Goal: Find specific page/section: Find specific page/section

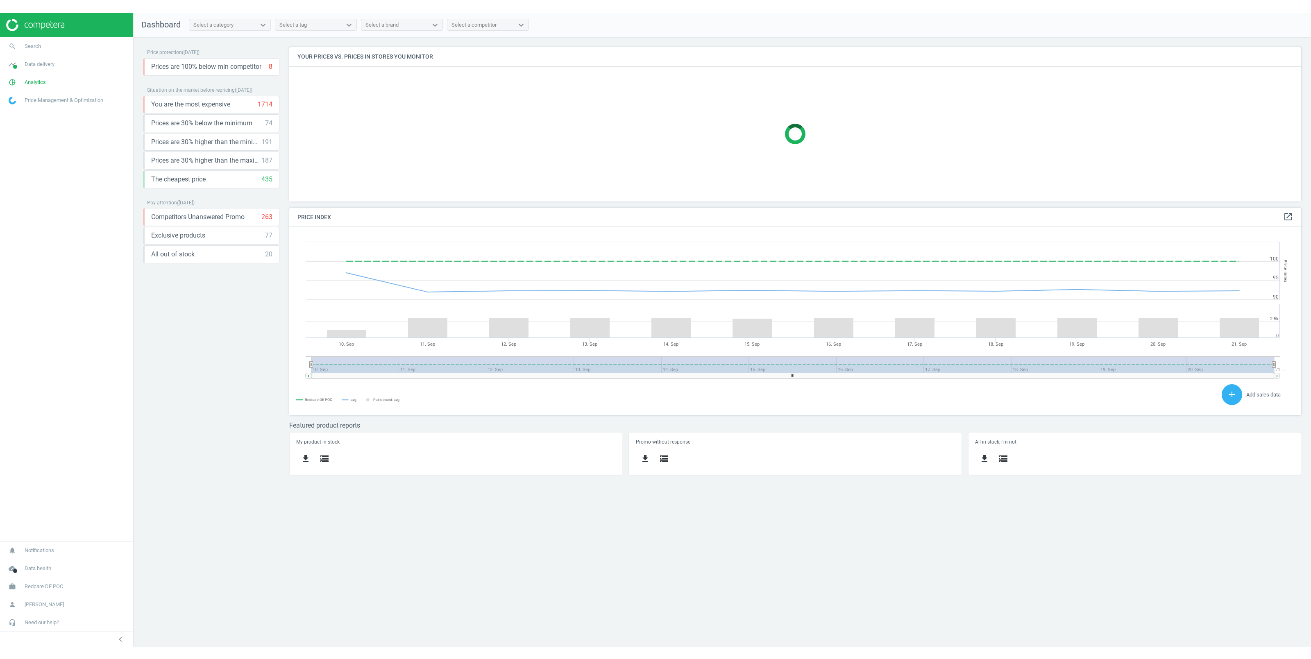
scroll to position [197, 1020]
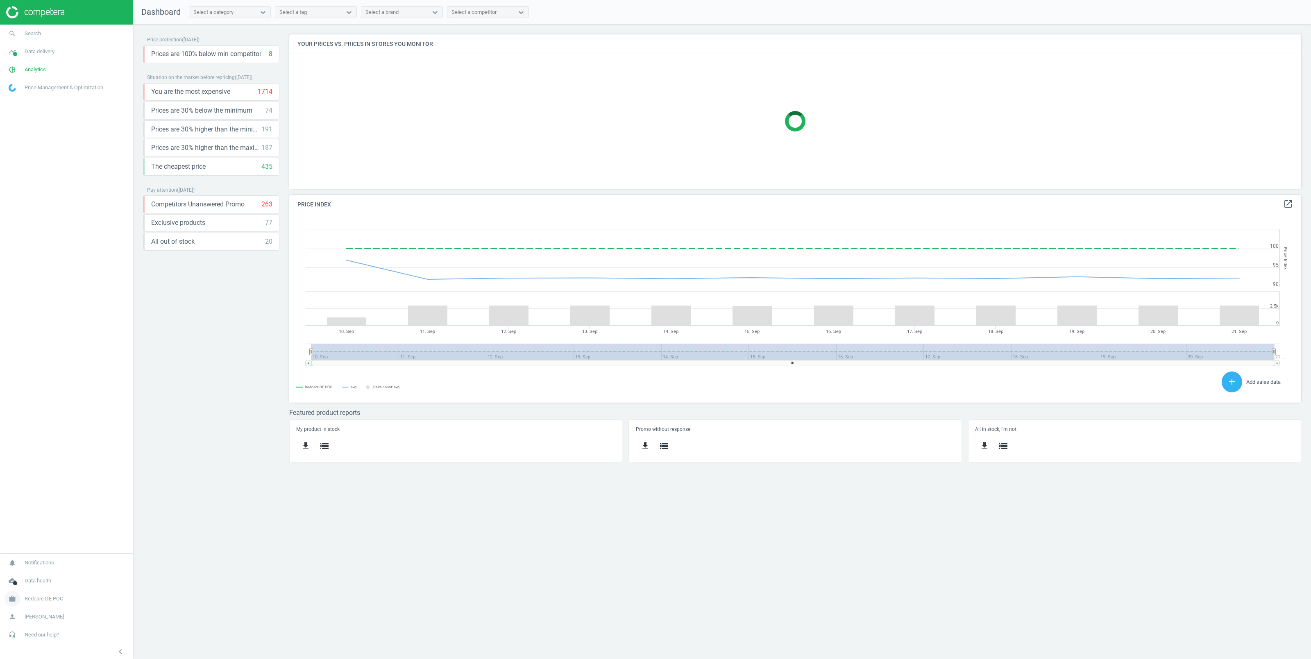
click at [40, 601] on span "Redcare DE POC" at bounding box center [44, 598] width 39 height 7
click at [30, 584] on span "Campaign settings" at bounding box center [29, 587] width 40 height 7
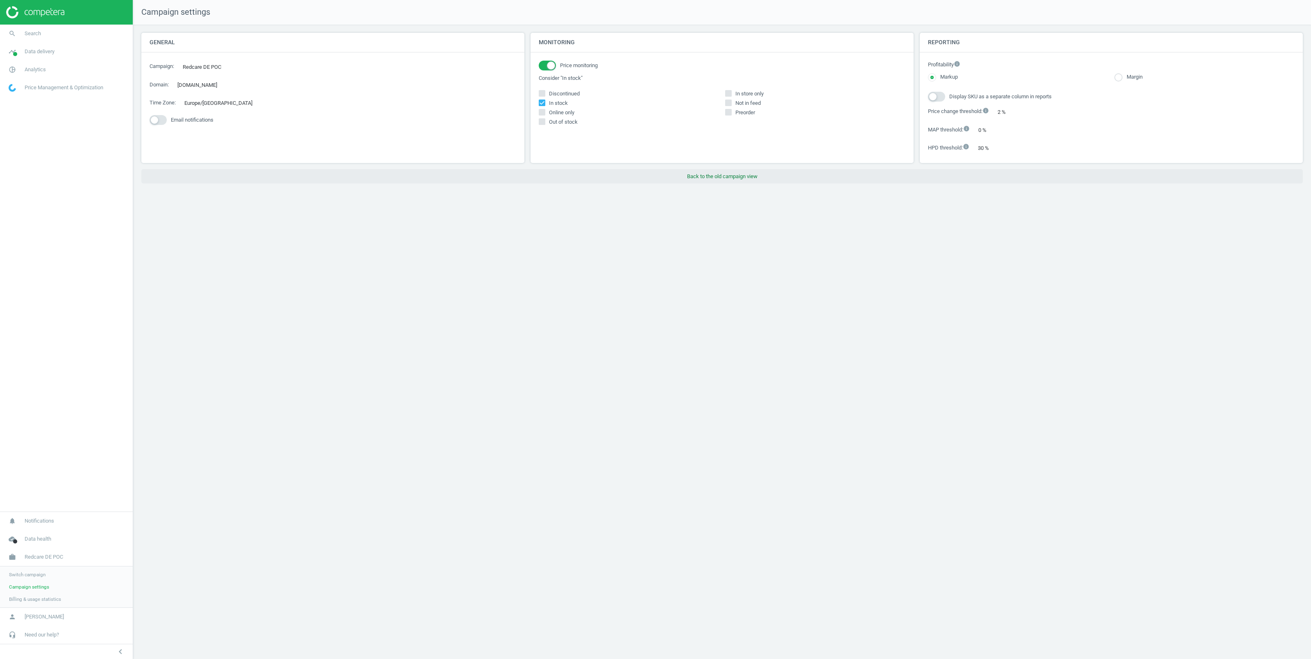
click at [718, 176] on button "Back to the old campaign view" at bounding box center [721, 176] width 1161 height 15
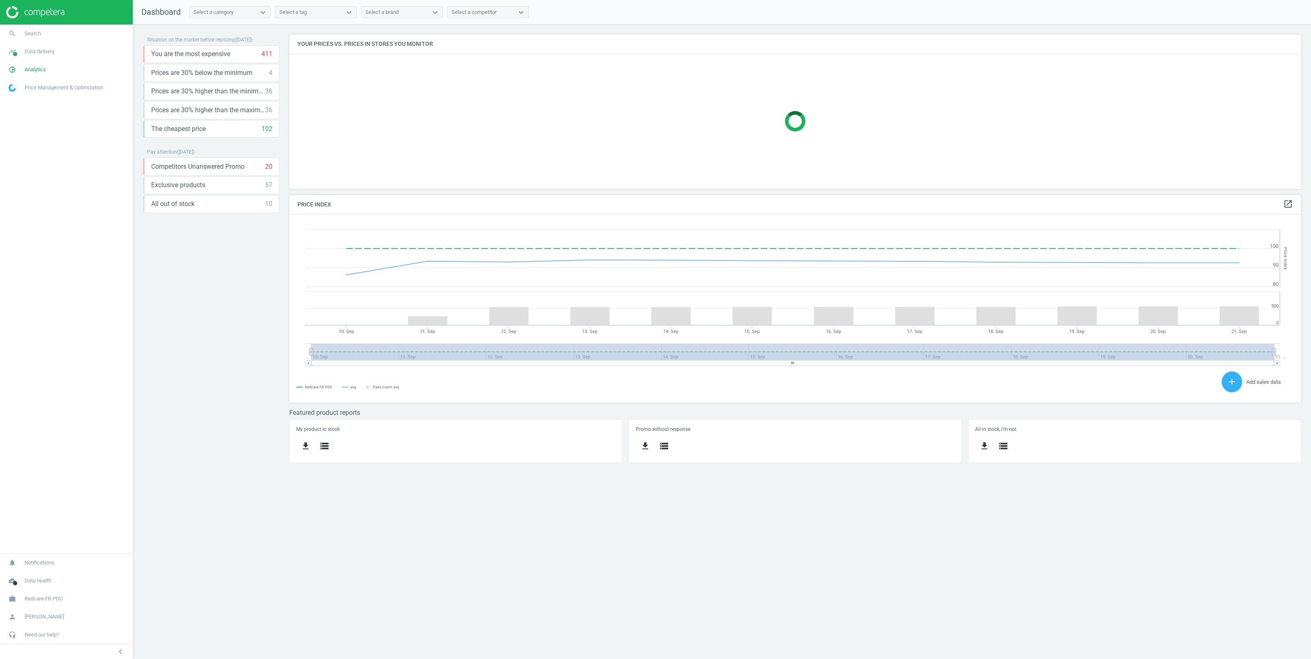
scroll to position [197, 1020]
click at [33, 596] on span "Redcare FR POC" at bounding box center [44, 598] width 38 height 7
click at [41, 584] on span "Campaign settings" at bounding box center [29, 587] width 40 height 7
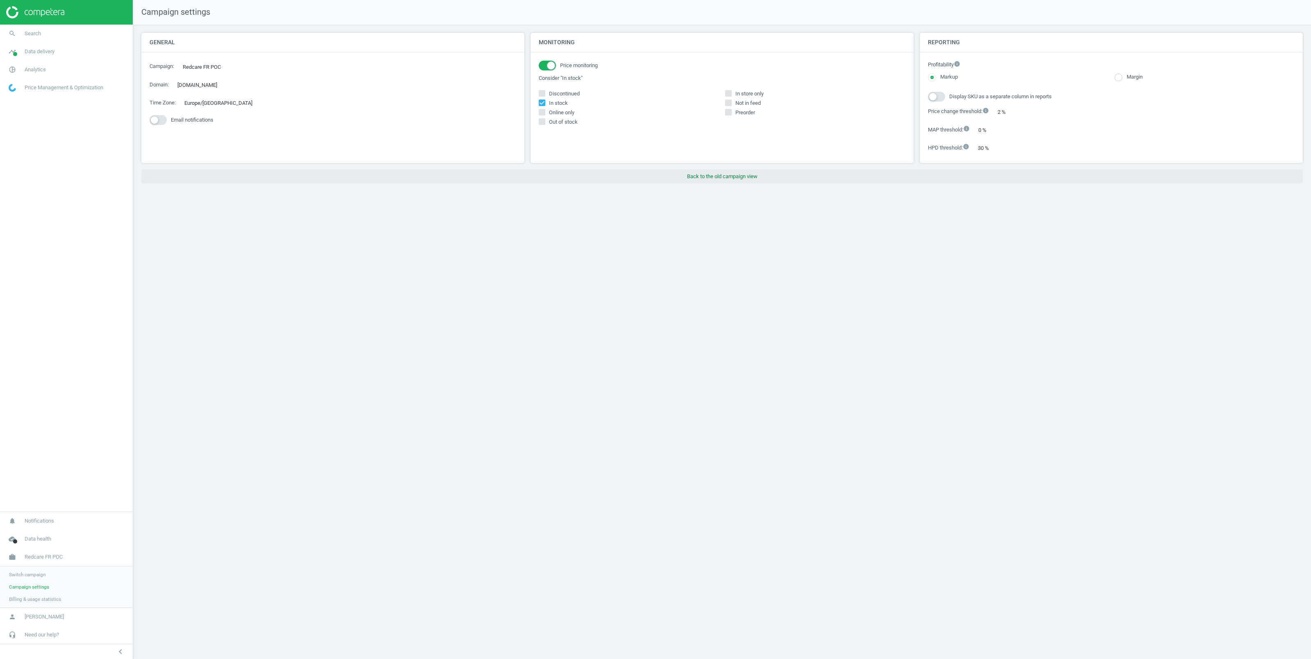
click at [727, 178] on button "Back to the old campaign view" at bounding box center [721, 176] width 1161 height 15
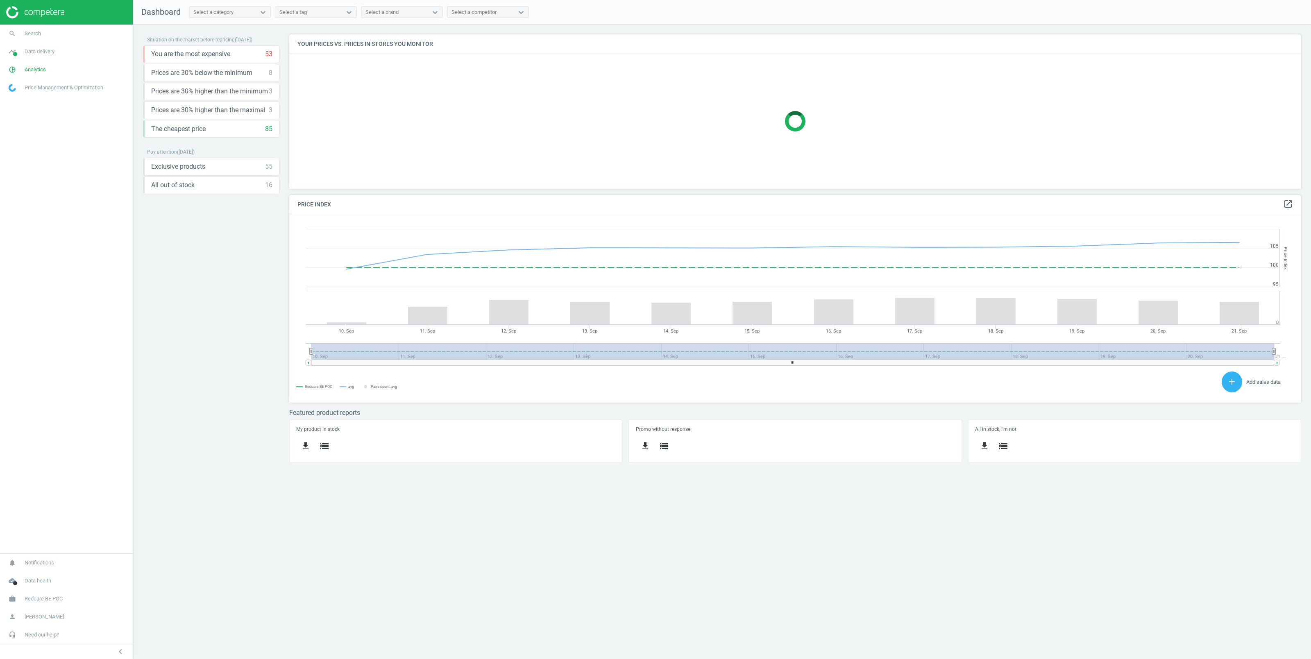
scroll to position [197, 1020]
click at [43, 594] on link "work Redcare BE POC" at bounding box center [66, 599] width 133 height 18
click at [33, 586] on span "Campaign settings" at bounding box center [29, 587] width 40 height 7
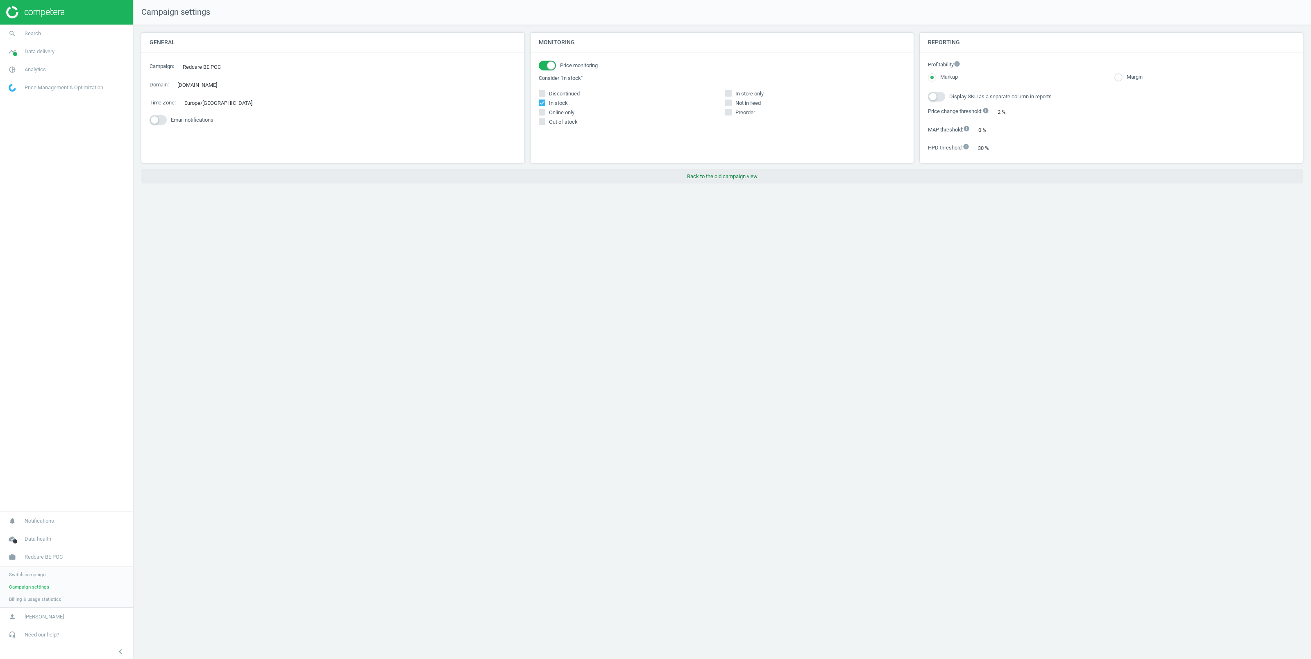
click at [731, 177] on button "Back to the old campaign view" at bounding box center [721, 176] width 1161 height 15
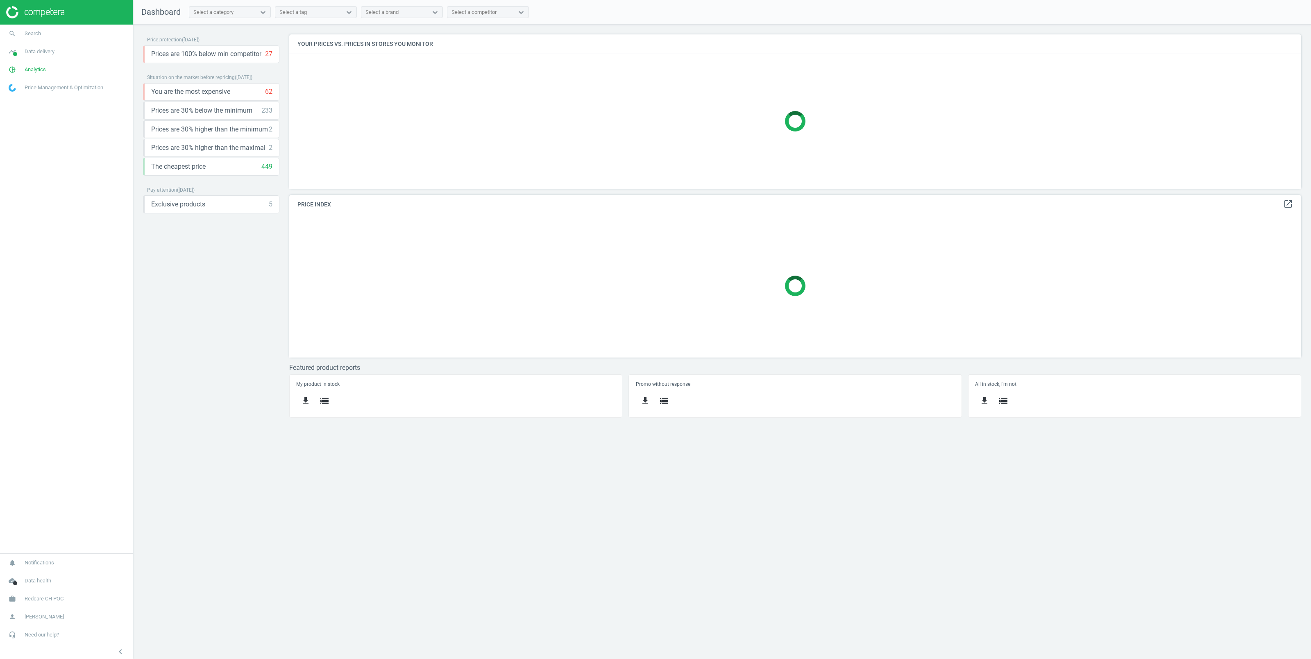
scroll to position [163, 1020]
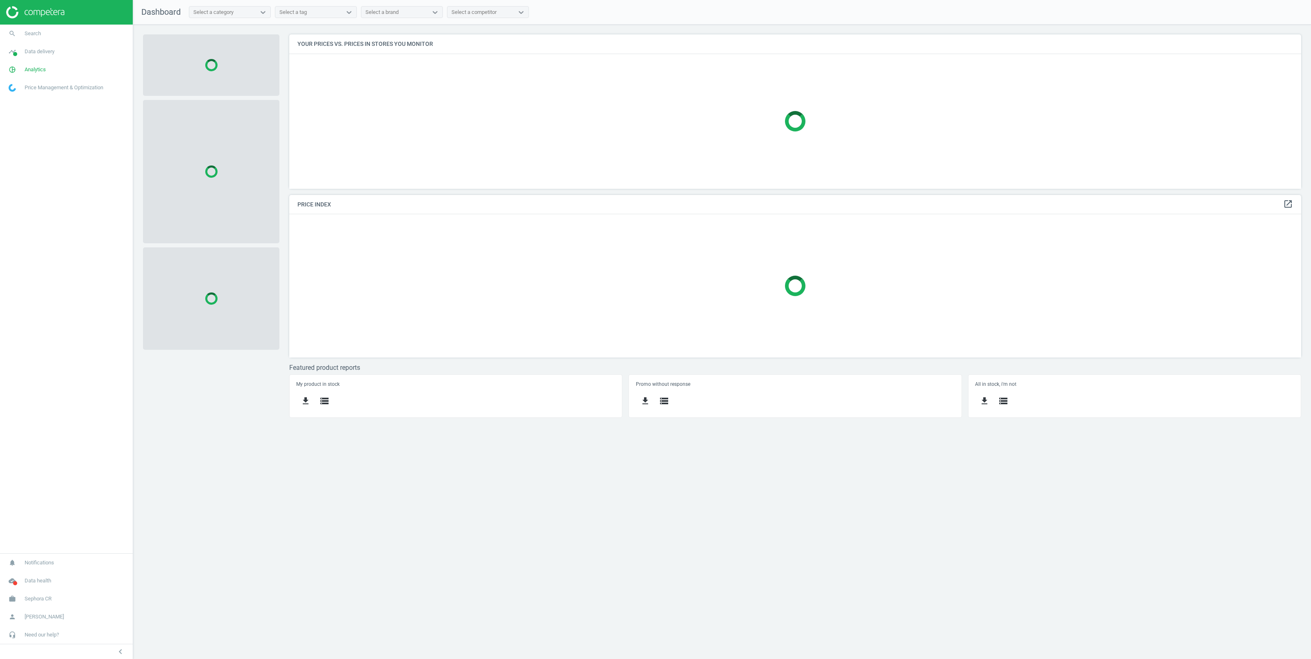
scroll to position [163, 1020]
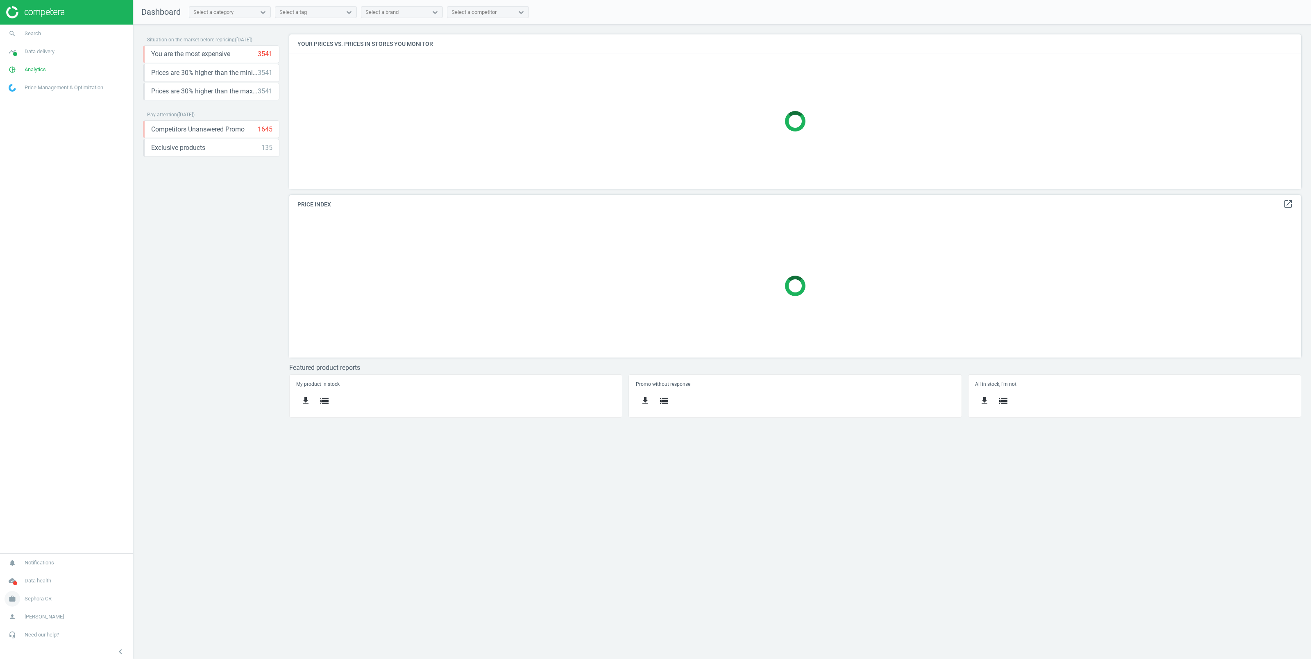
click at [32, 593] on link "work Sephora CR" at bounding box center [66, 599] width 133 height 18
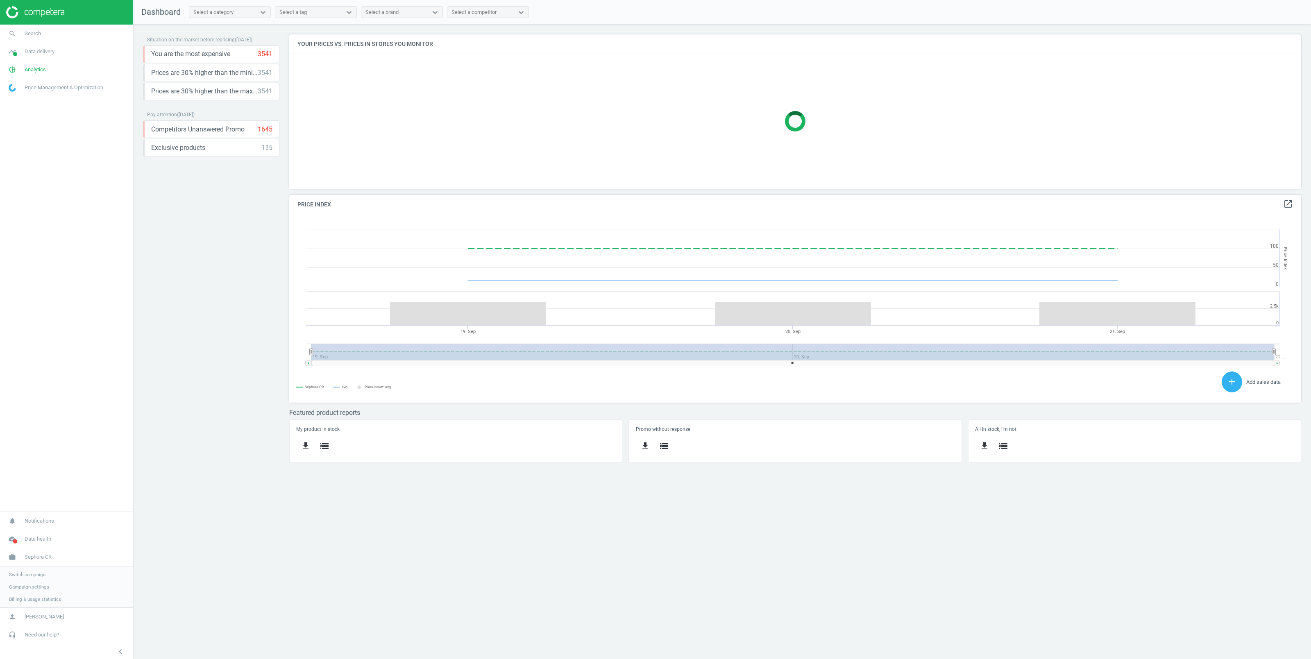
scroll to position [197, 1020]
click at [33, 588] on span "Campaign settings" at bounding box center [29, 587] width 40 height 7
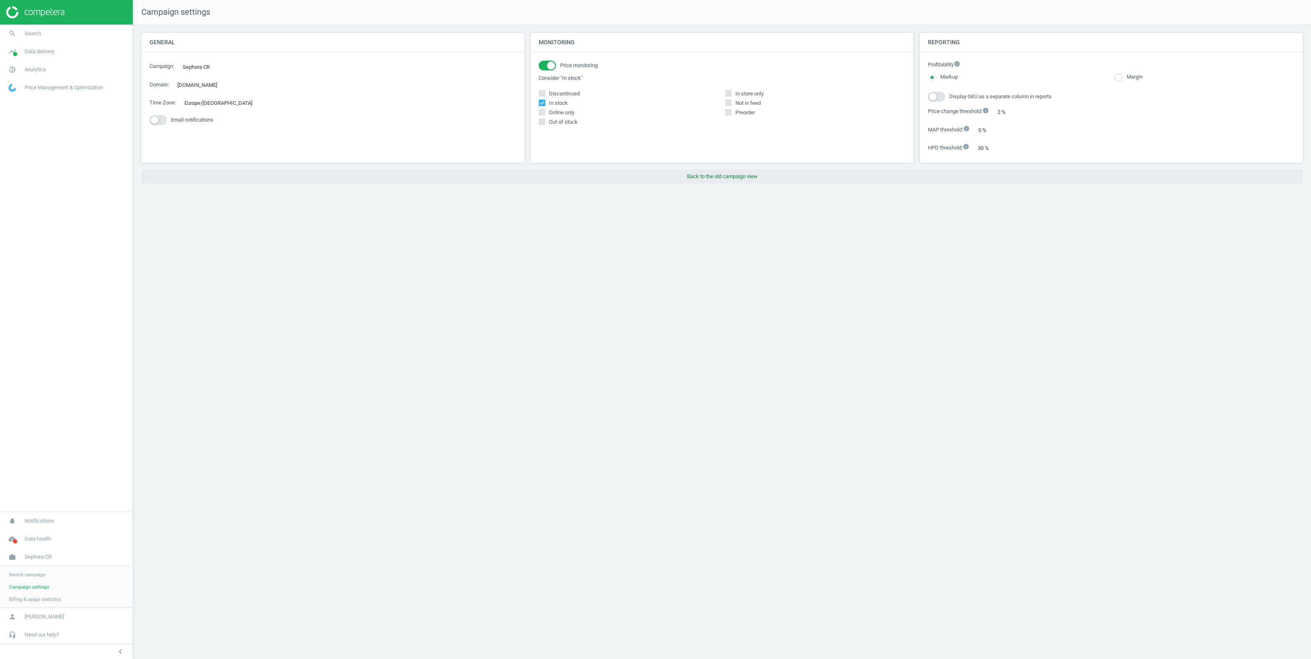
click at [728, 178] on button "Back to the old campaign view" at bounding box center [721, 176] width 1161 height 15
